Goal: Communication & Community: Answer question/provide support

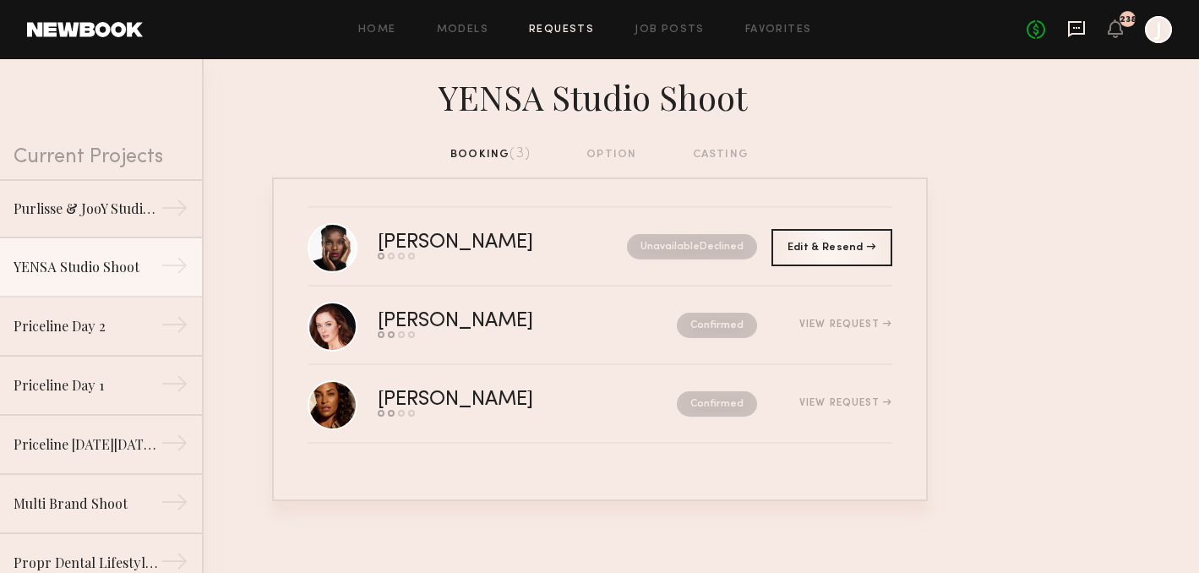
click at [1074, 34] on icon at bounding box center [1076, 29] width 17 height 16
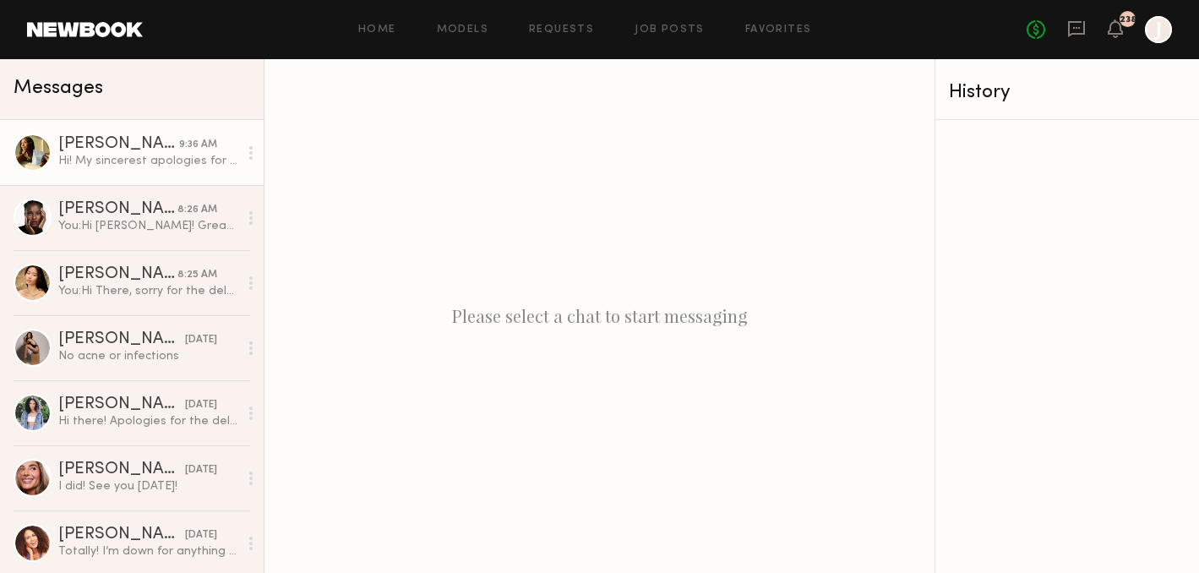
click at [164, 162] on div "Hi! My sincerest apologies for not previously seeing this message. Thank you so…" at bounding box center [148, 161] width 180 height 16
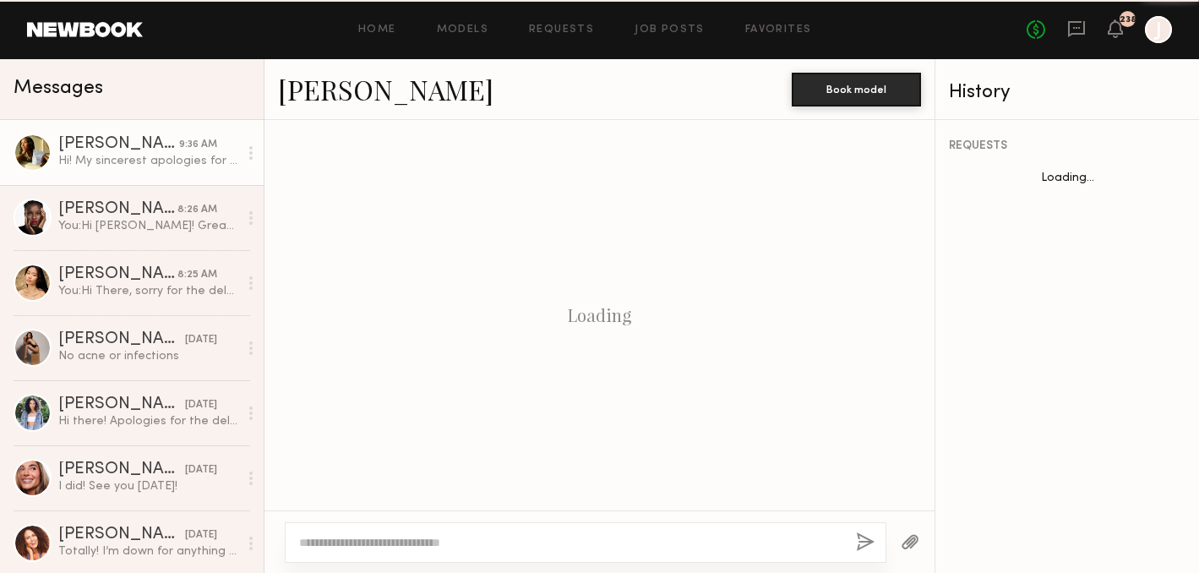
scroll to position [1234, 0]
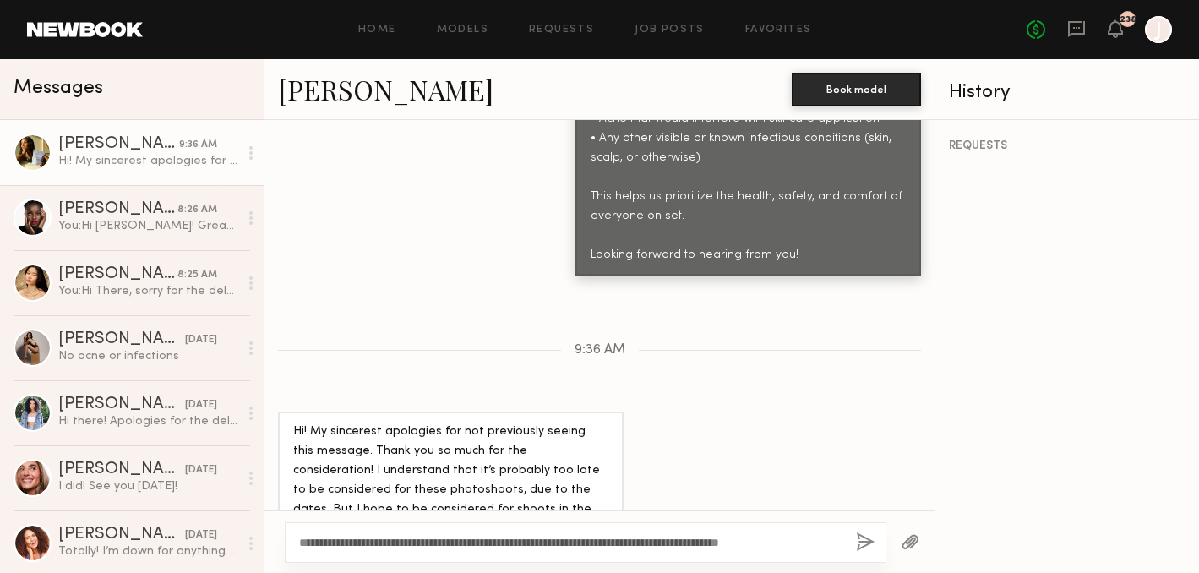
type textarea "**********"
click at [867, 539] on button "button" at bounding box center [865, 542] width 19 height 21
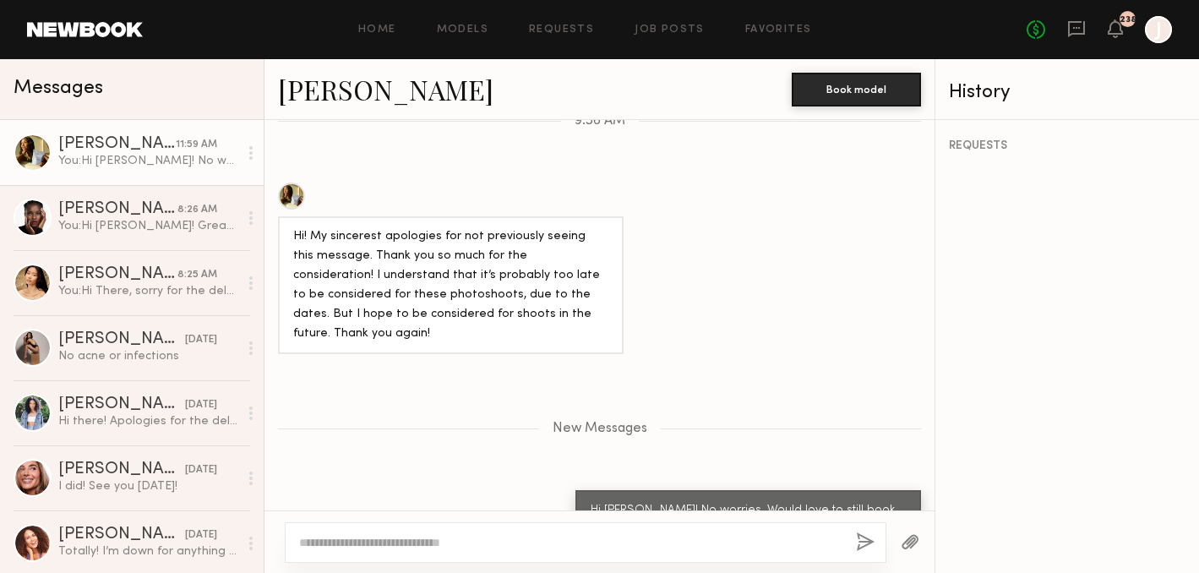
click at [365, 100] on link "[PERSON_NAME]" at bounding box center [386, 89] width 216 height 36
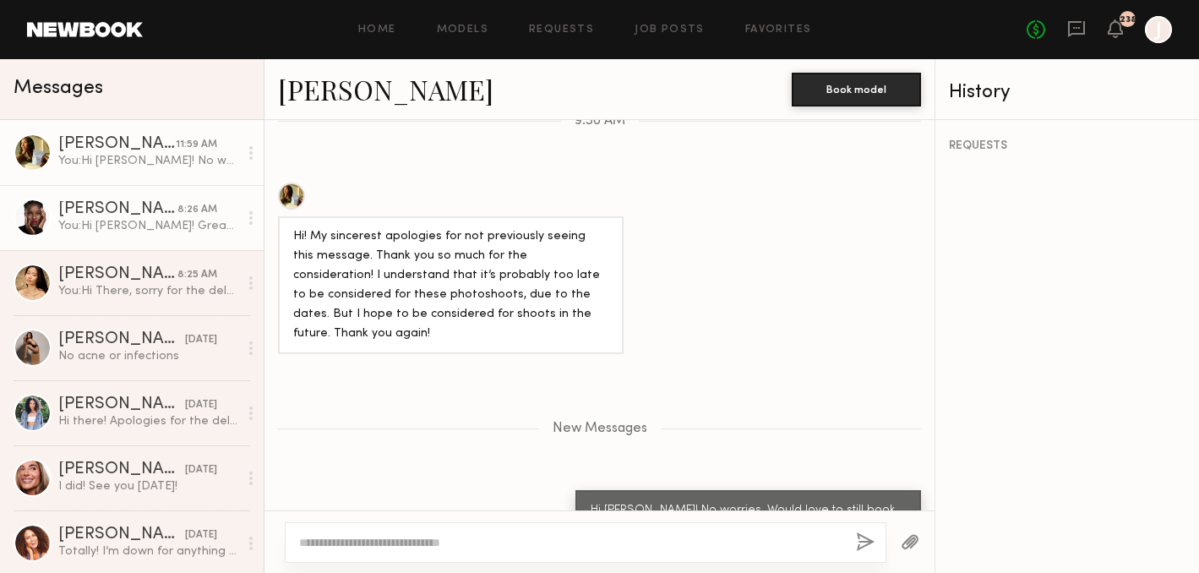
click at [157, 214] on div "[PERSON_NAME]" at bounding box center [117, 209] width 119 height 17
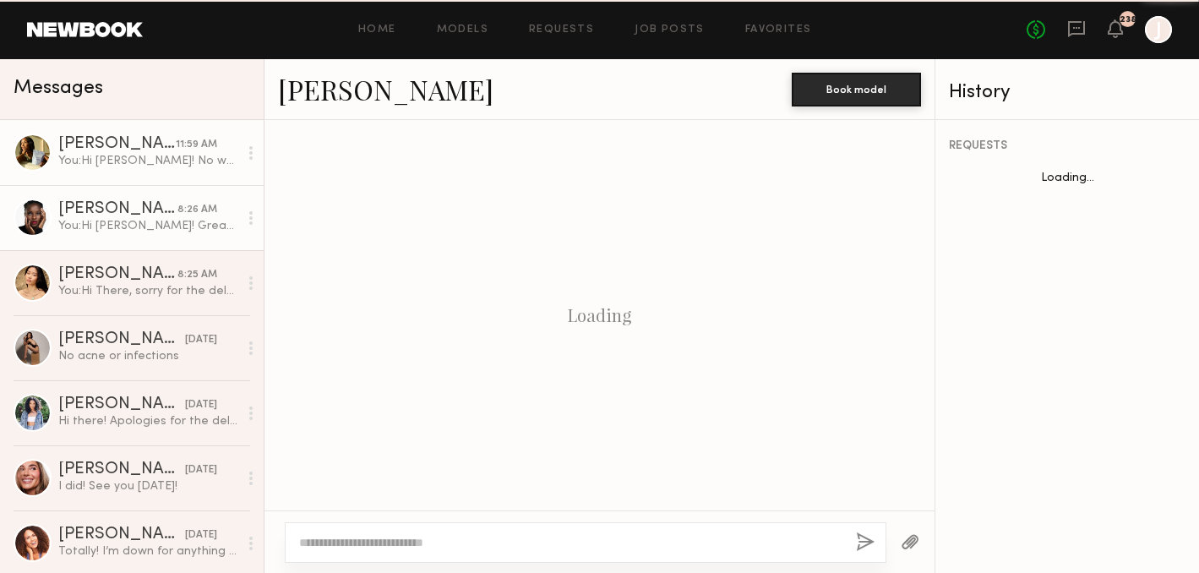
scroll to position [2651, 0]
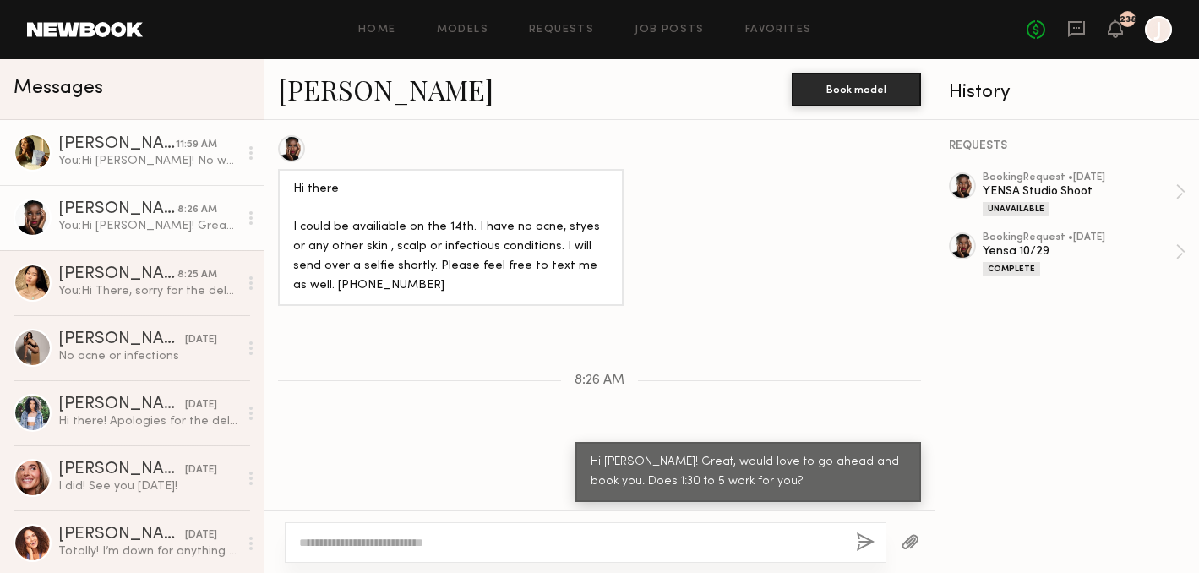
click at [97, 156] on div "You: Hi [PERSON_NAME]! No worries. Would love to still book you for the shoot:)…" at bounding box center [148, 161] width 180 height 16
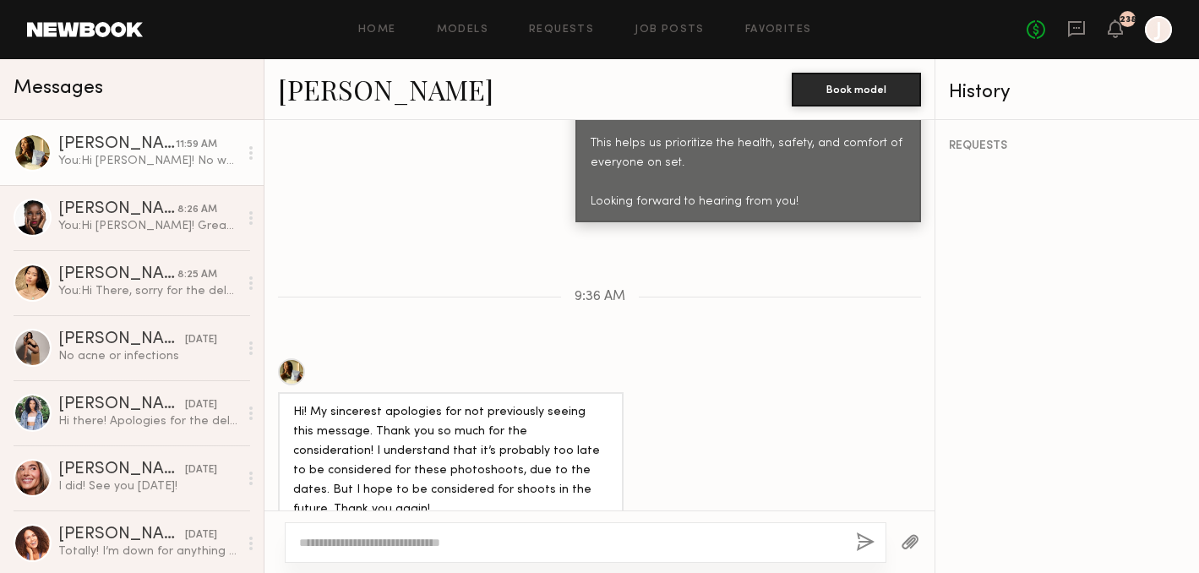
scroll to position [1334, 0]
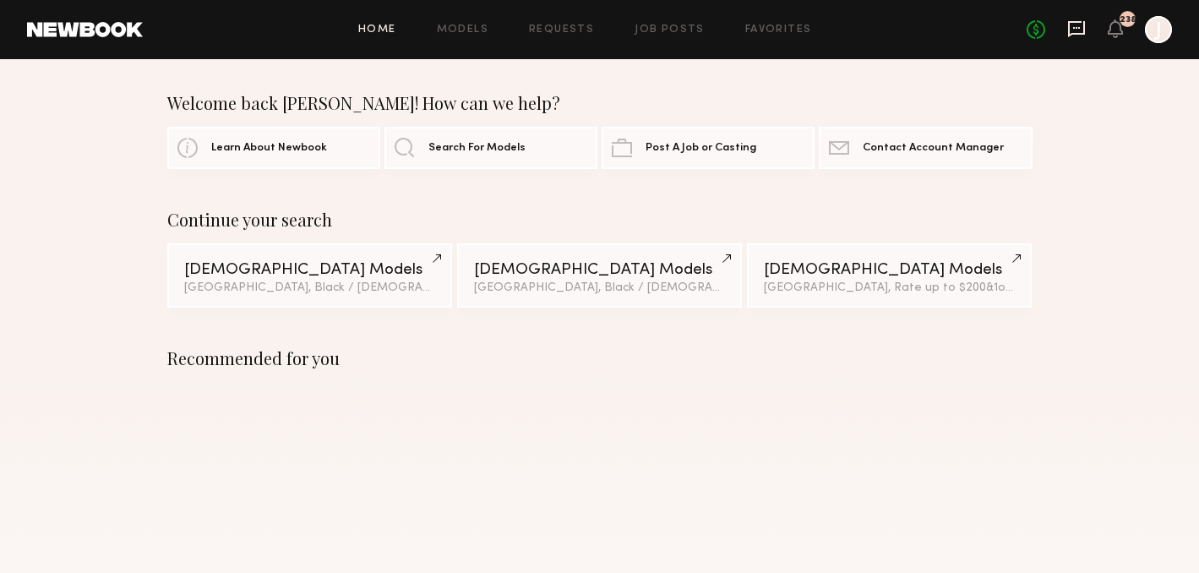
click at [1073, 25] on icon at bounding box center [1076, 28] width 19 height 19
click at [1077, 26] on icon at bounding box center [1076, 28] width 19 height 19
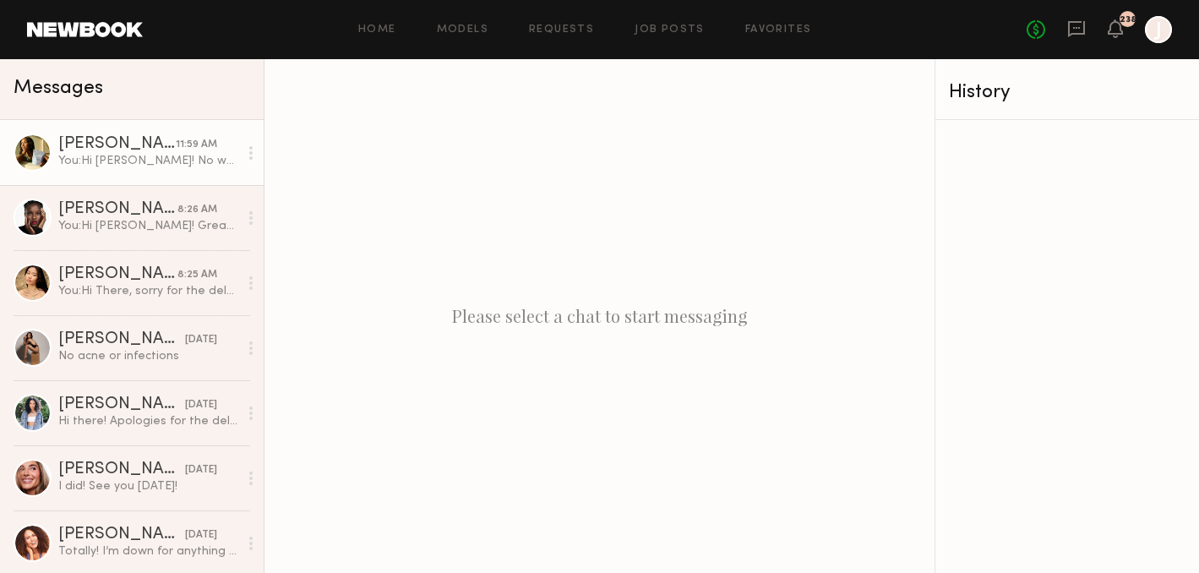
click at [103, 162] on div "You: Hi [PERSON_NAME]! No worries. Would love to still book you for the shoot:)…" at bounding box center [148, 161] width 180 height 16
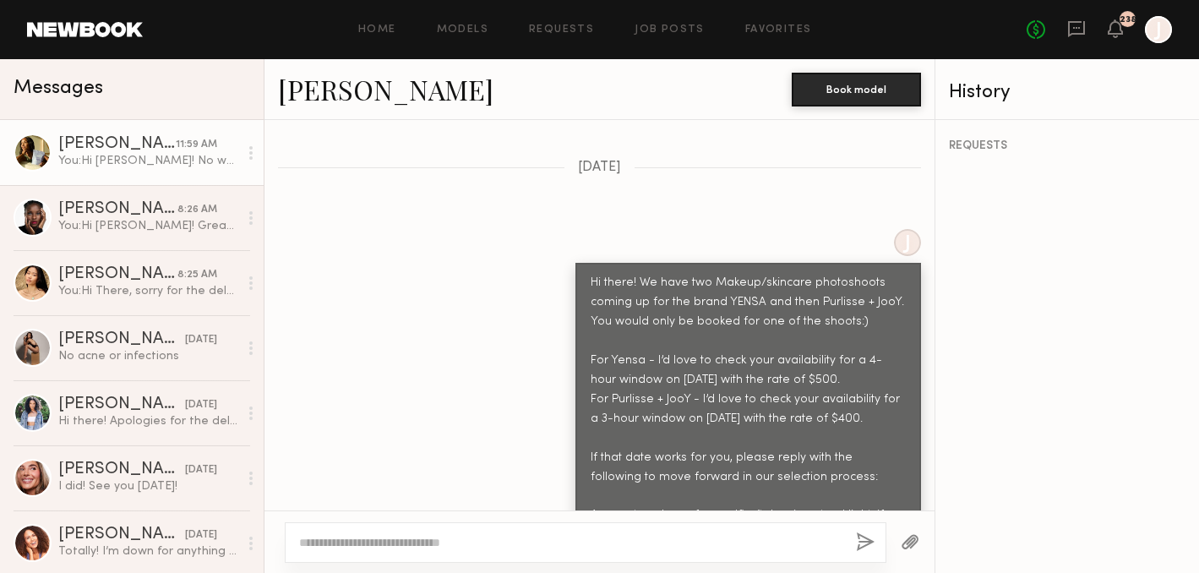
scroll to position [702, 0]
